Goal: Information Seeking & Learning: Understand process/instructions

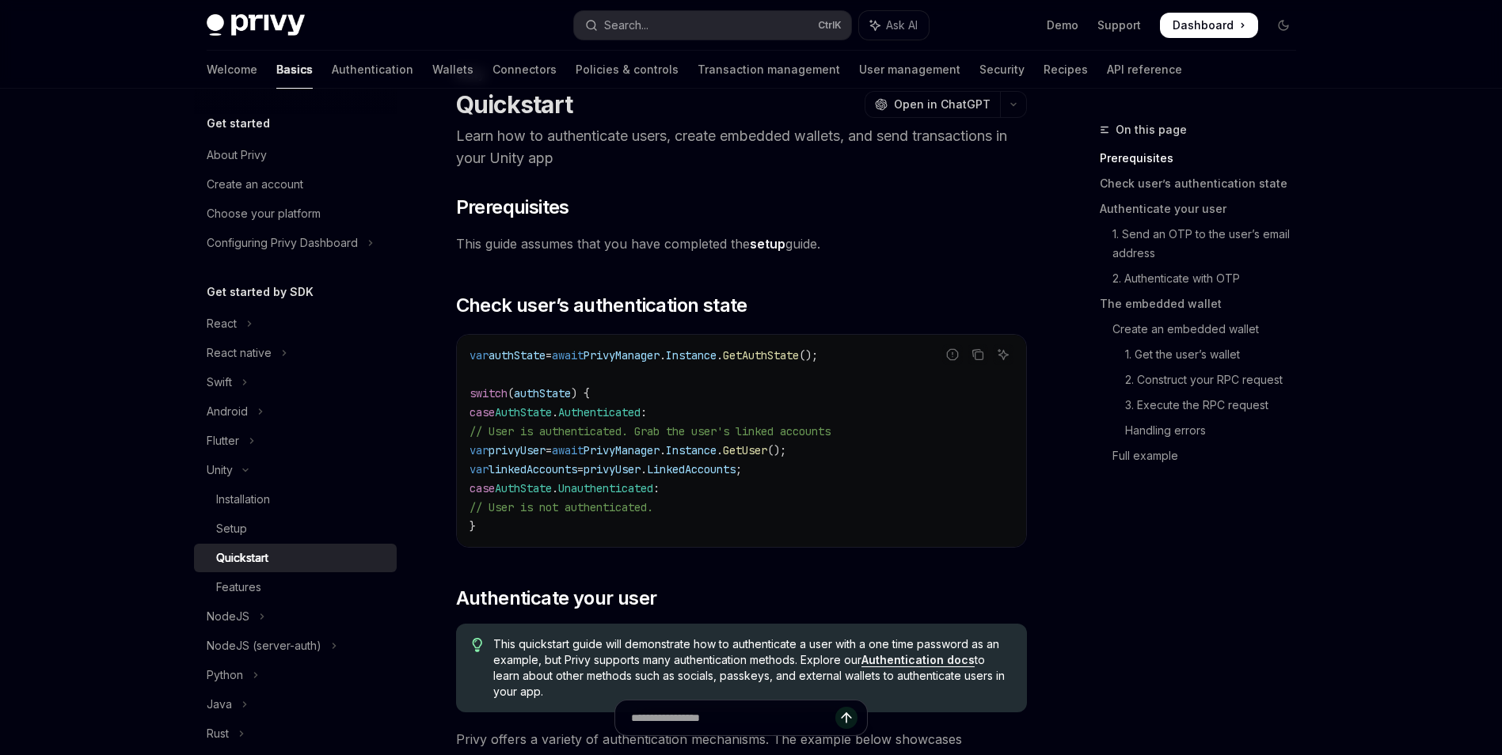
scroll to position [79, 0]
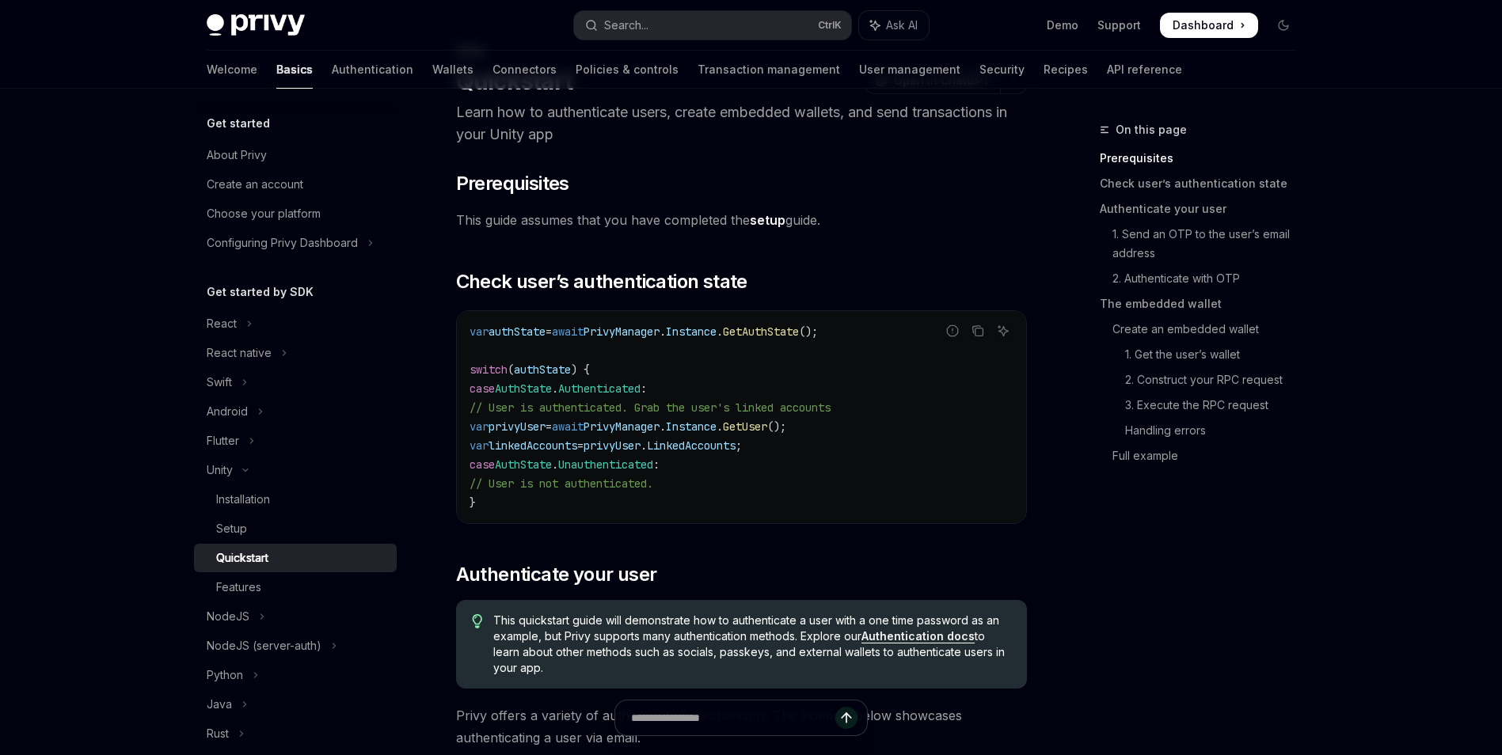
click at [799, 335] on span "GetAuthState" at bounding box center [761, 332] width 76 height 14
copy span "GetAuthState"
click at [984, 336] on button "Copy the contents from the code block" at bounding box center [977, 331] width 21 height 21
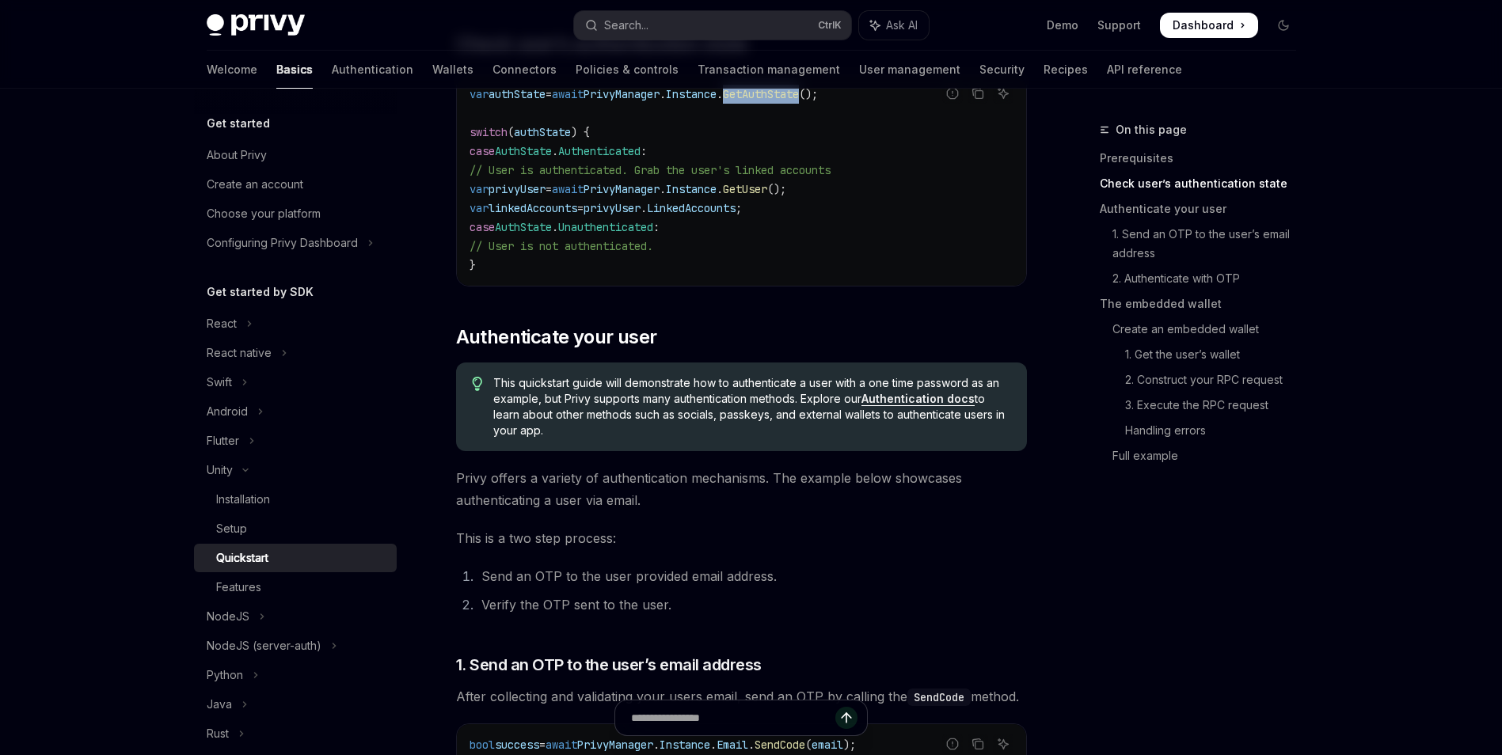
scroll to position [554, 0]
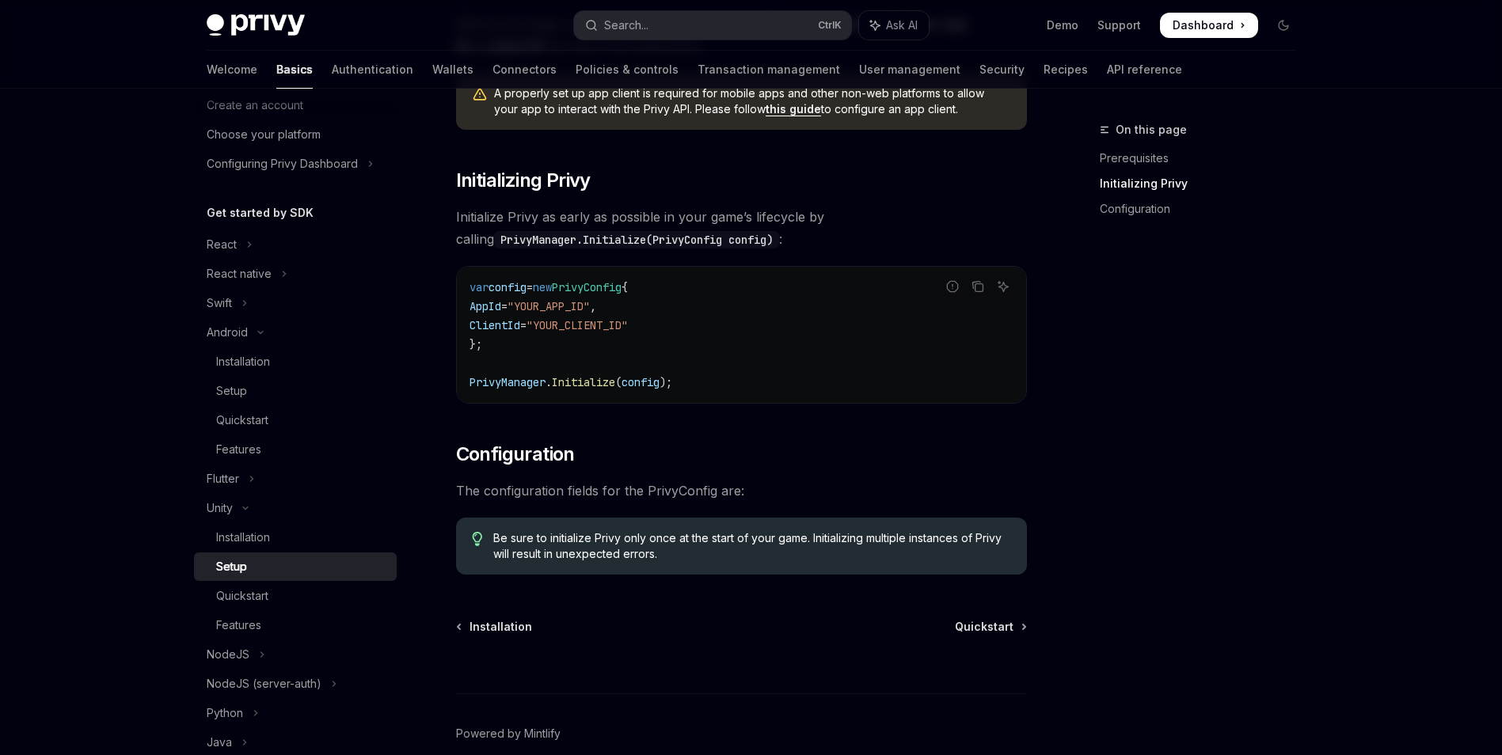
scroll to position [300, 0]
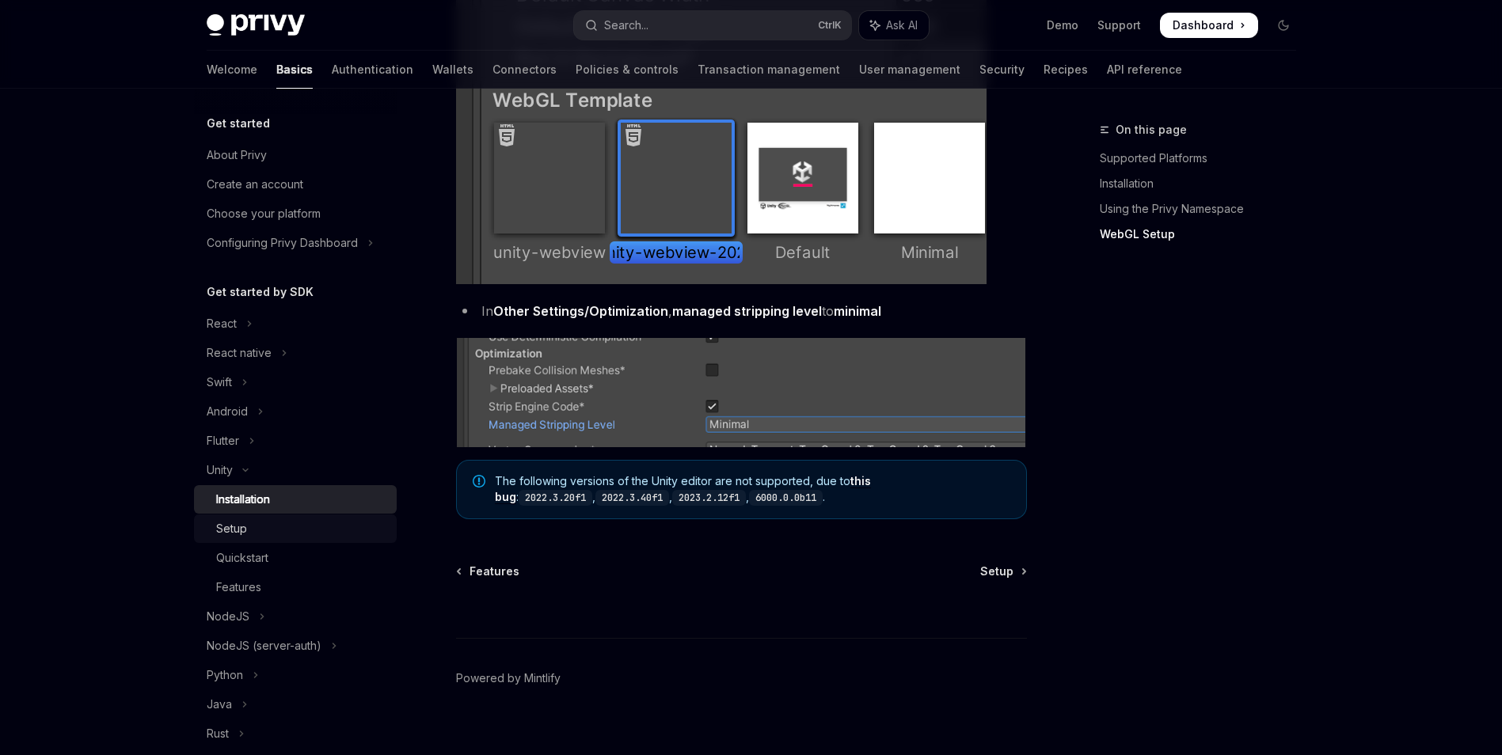
click at [248, 529] on div "Setup" at bounding box center [301, 528] width 171 height 19
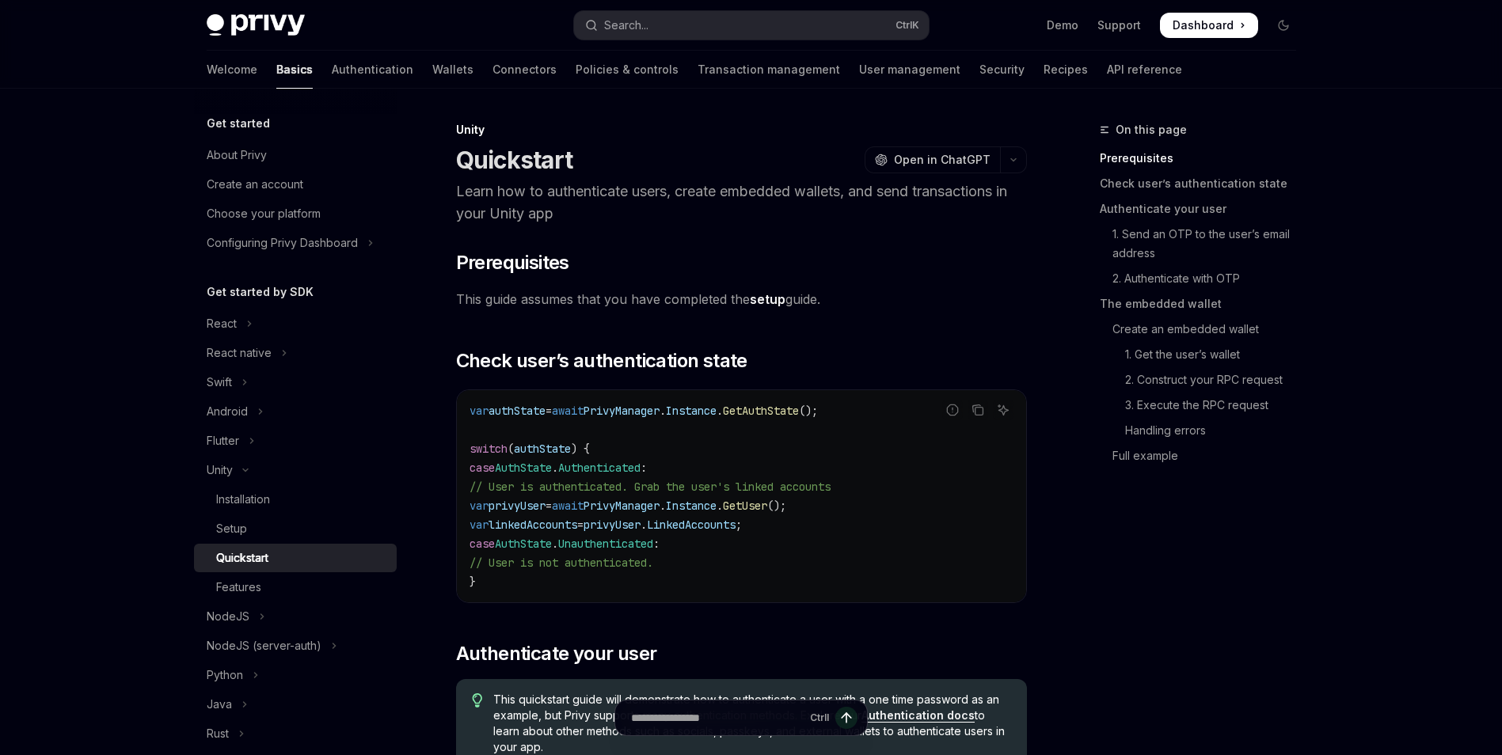
click at [779, 290] on span "This guide assumes that you have completed the setup guide." at bounding box center [741, 299] width 571 height 22
click at [771, 295] on link "setup" at bounding box center [768, 299] width 36 height 17
type textarea "*"
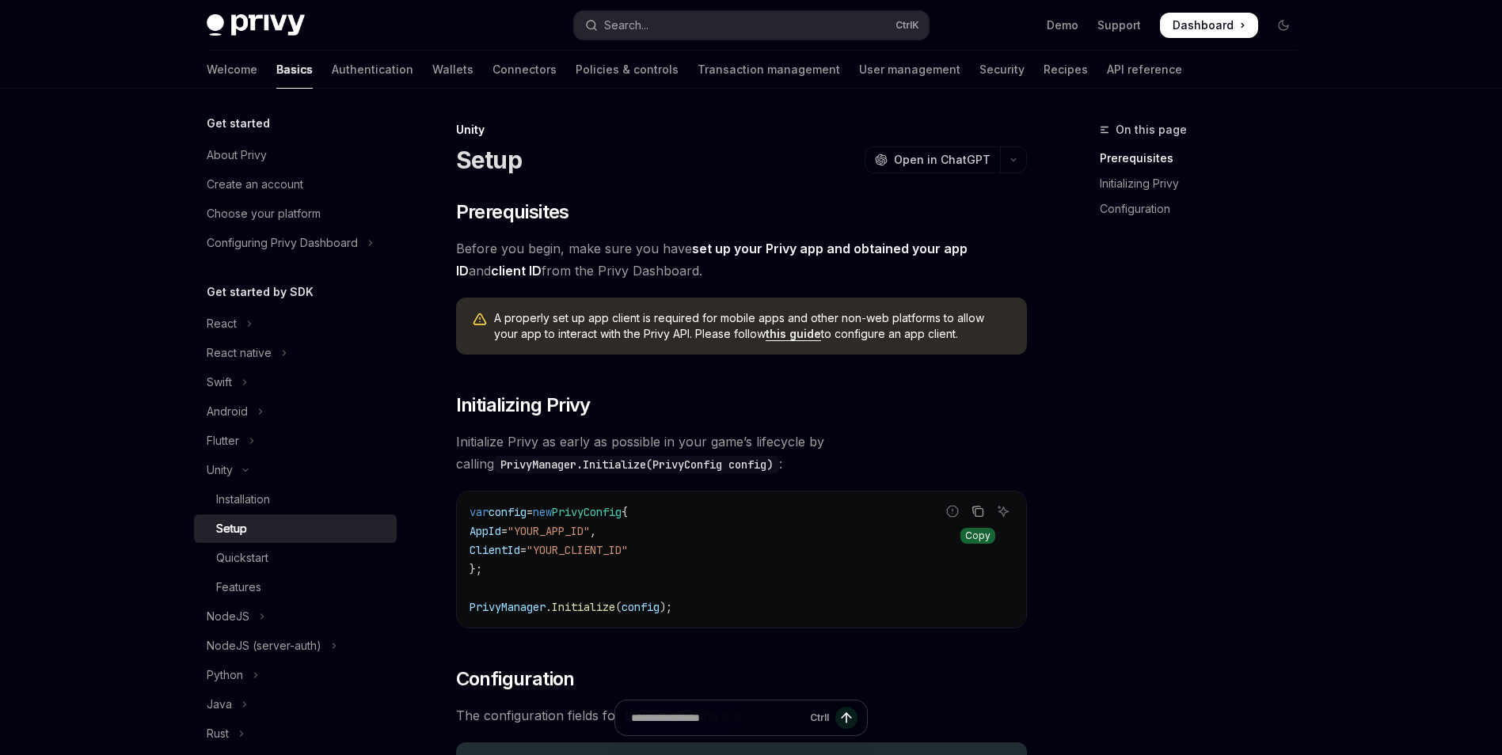
click at [982, 517] on icon "Copy the contents from the code block" at bounding box center [977, 511] width 13 height 13
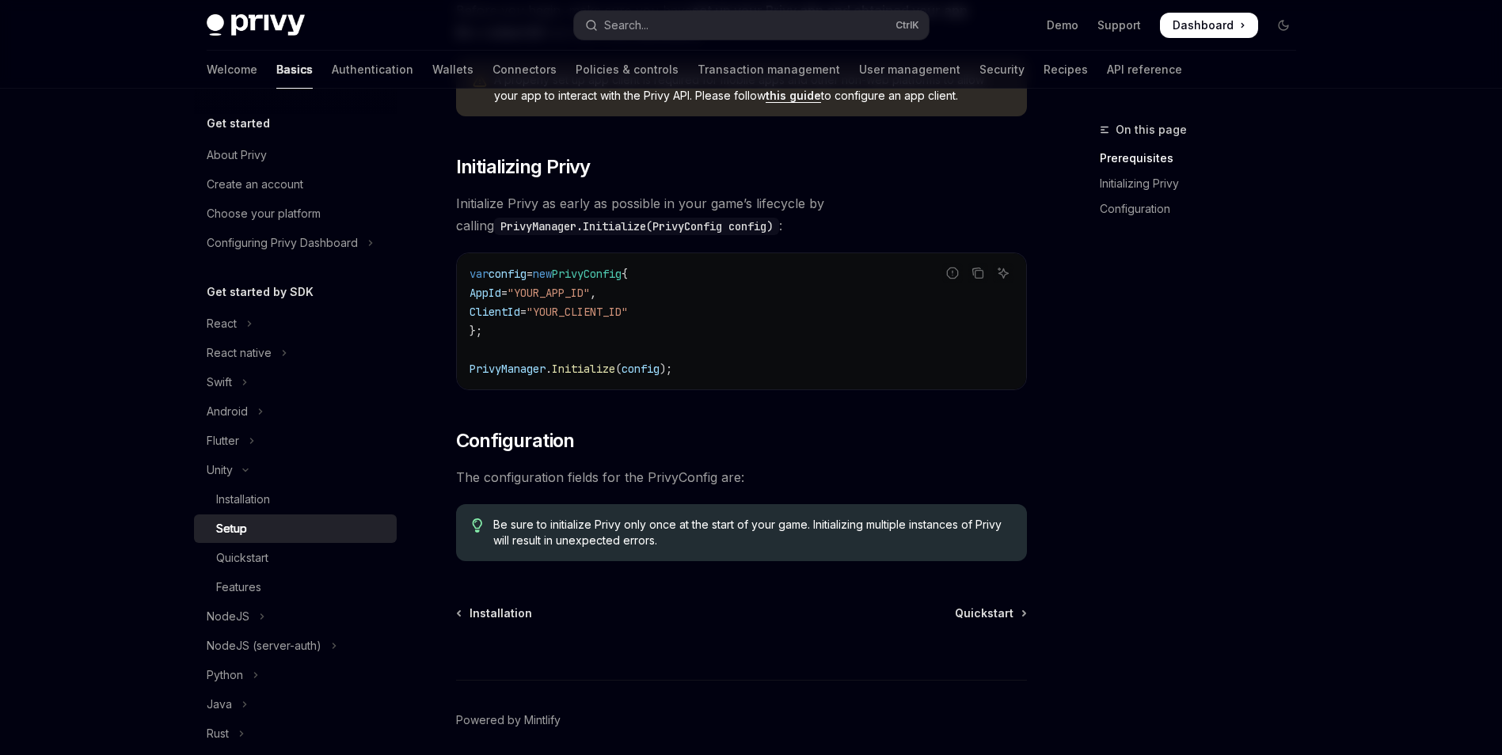
scroll to position [221, 0]
